Goal: Transaction & Acquisition: Obtain resource

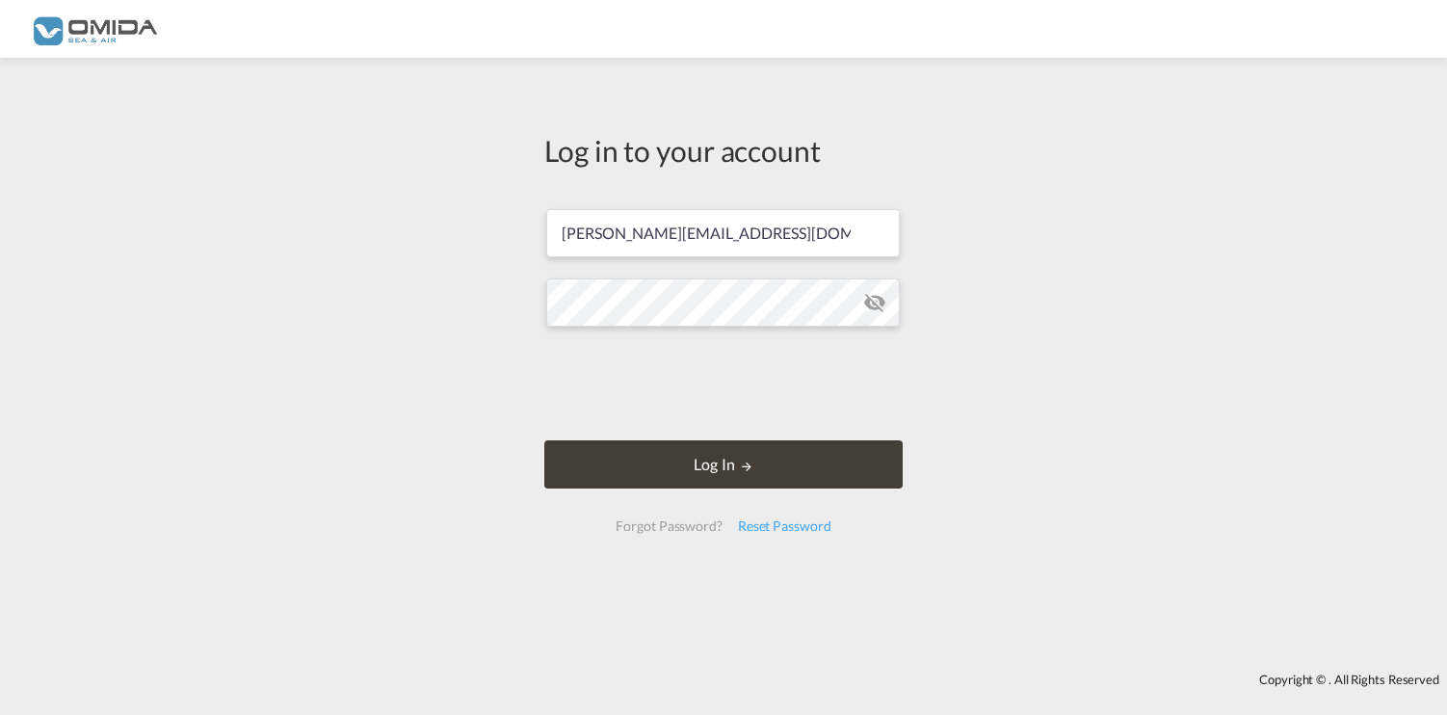
type input "[PERSON_NAME][EMAIL_ADDRESS][DOMAIN_NAME]"
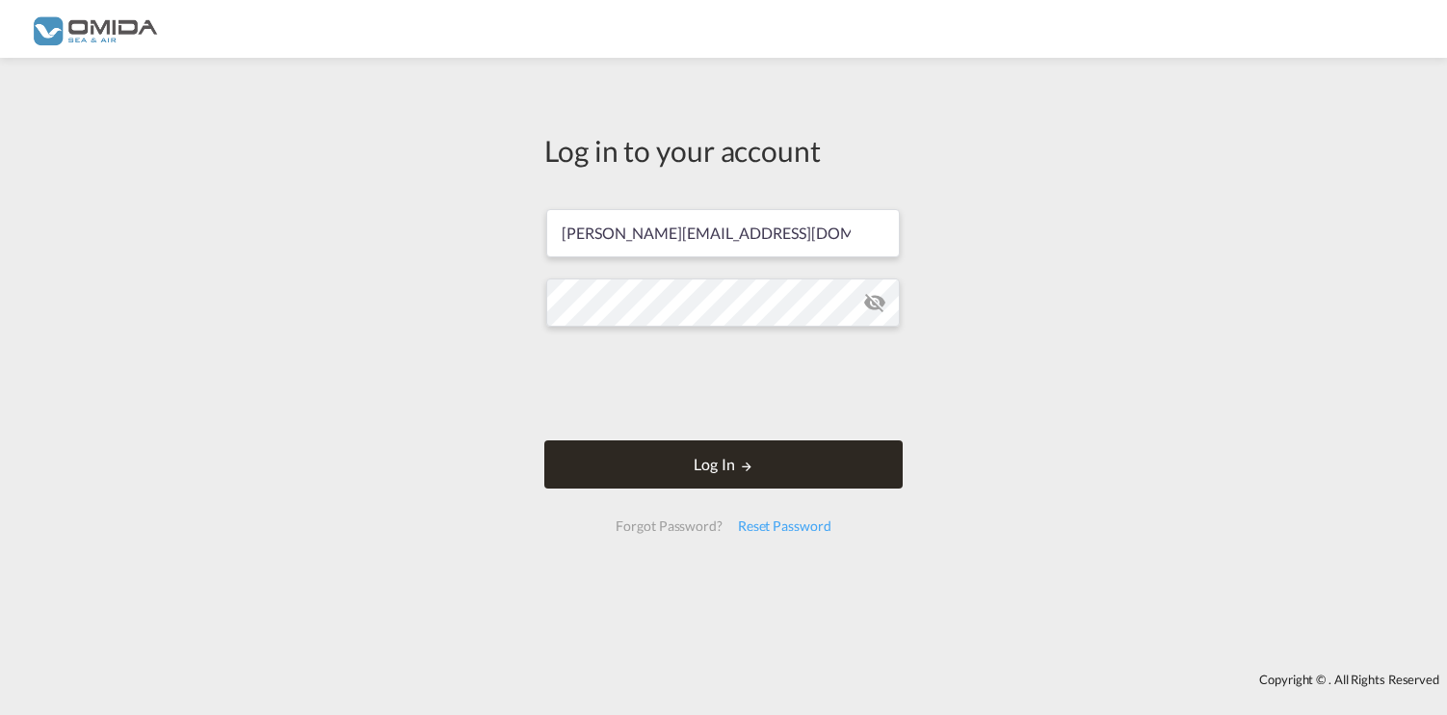
click at [640, 466] on button "Log In" at bounding box center [723, 464] width 358 height 48
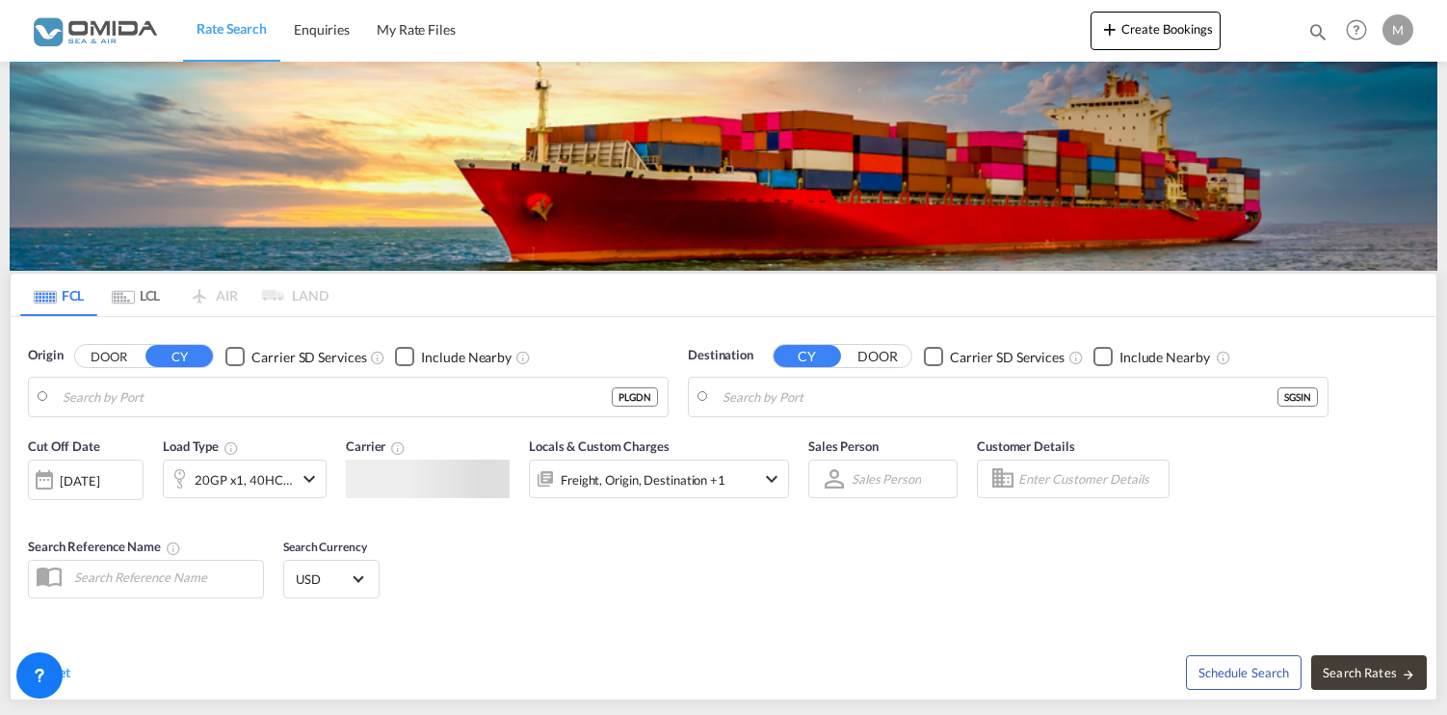
type input "Gdansk, PLGDN"
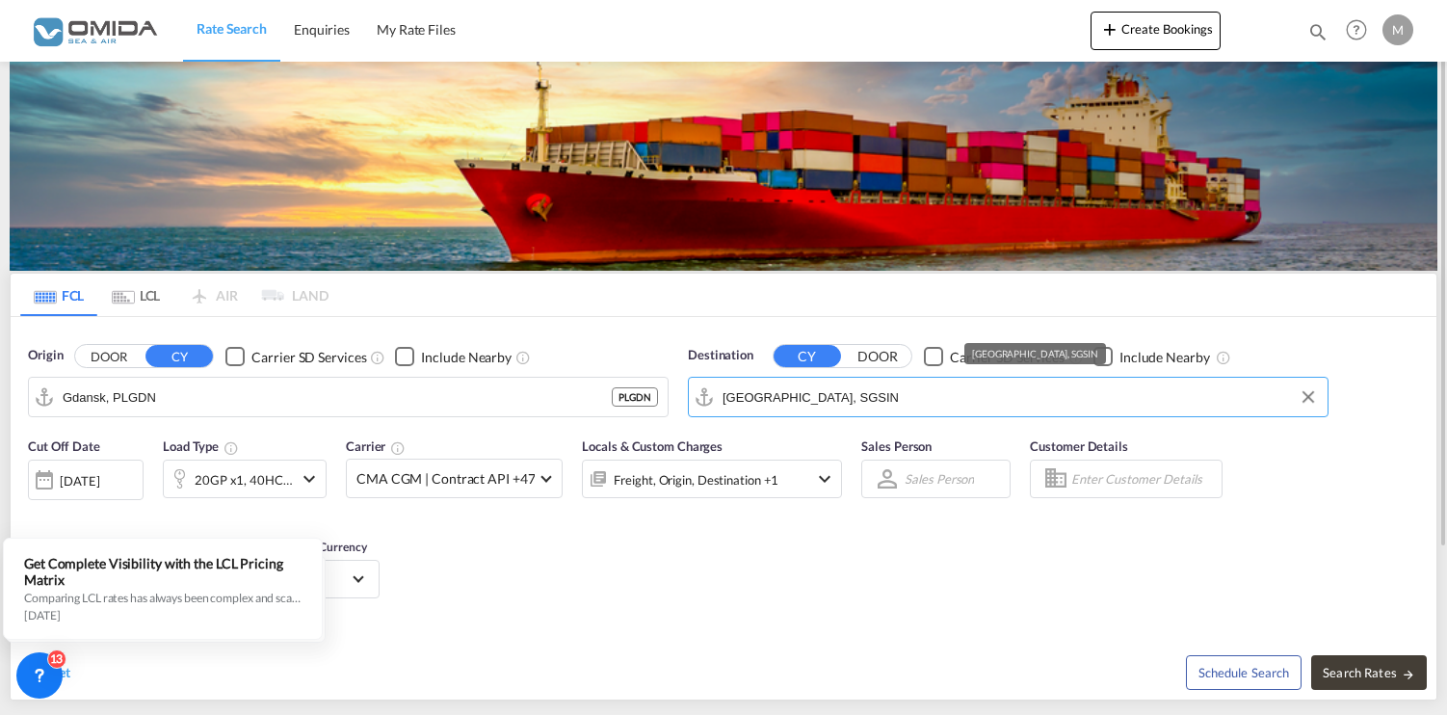
click at [810, 409] on input "[GEOGRAPHIC_DATA], SGSIN" at bounding box center [1020, 396] width 595 height 29
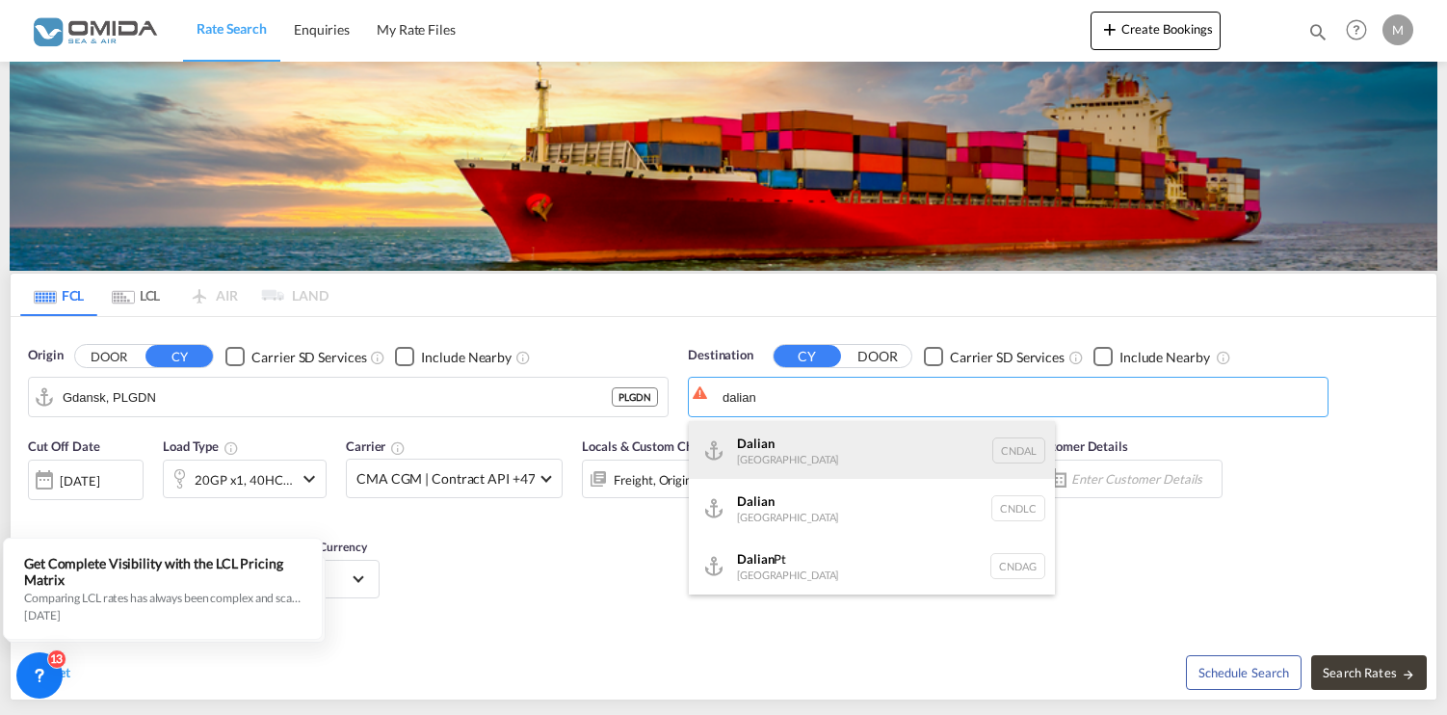
click at [803, 448] on div "Dalian [GEOGRAPHIC_DATA] [GEOGRAPHIC_DATA]" at bounding box center [872, 450] width 366 height 58
type input "Dalian, [GEOGRAPHIC_DATA]"
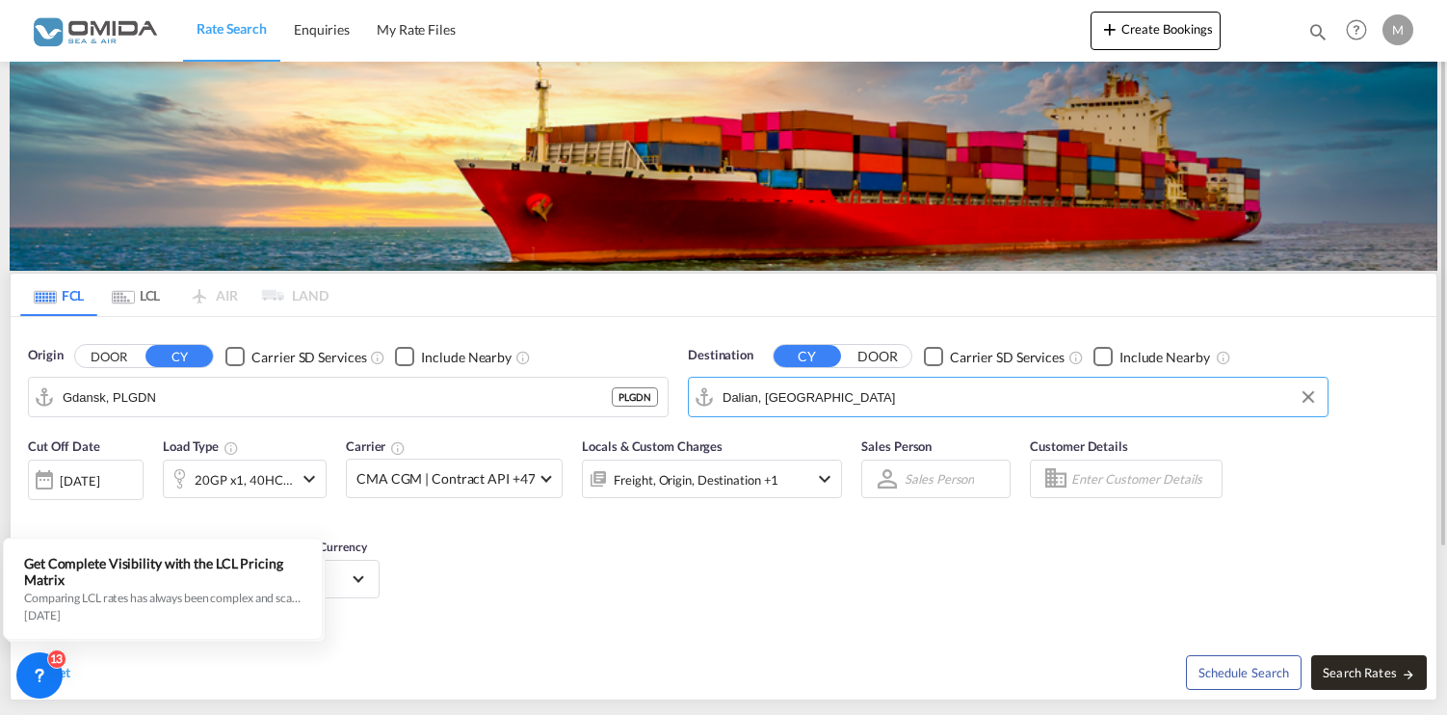
click at [1392, 676] on span "Search Rates" at bounding box center [1369, 672] width 92 height 15
type input "PLGDN to [GEOGRAPHIC_DATA] / [DATE]"
